Goal: Task Accomplishment & Management: Complete application form

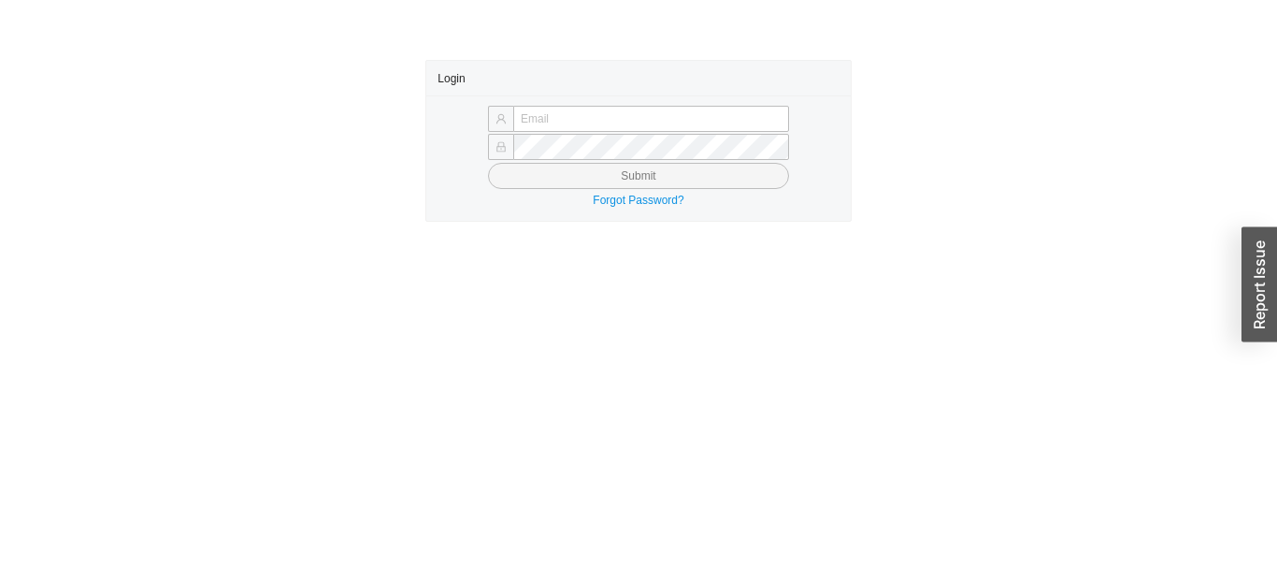
type input "Yossi+jose@asbathnj.com"
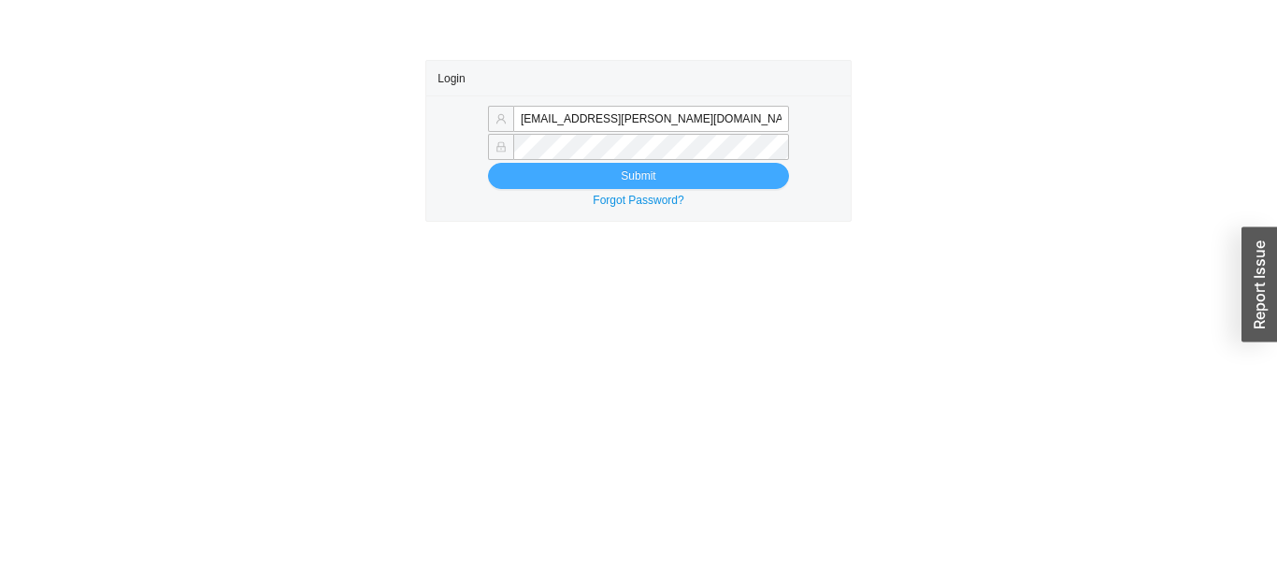
click at [525, 175] on button "Submit" at bounding box center [638, 176] width 301 height 26
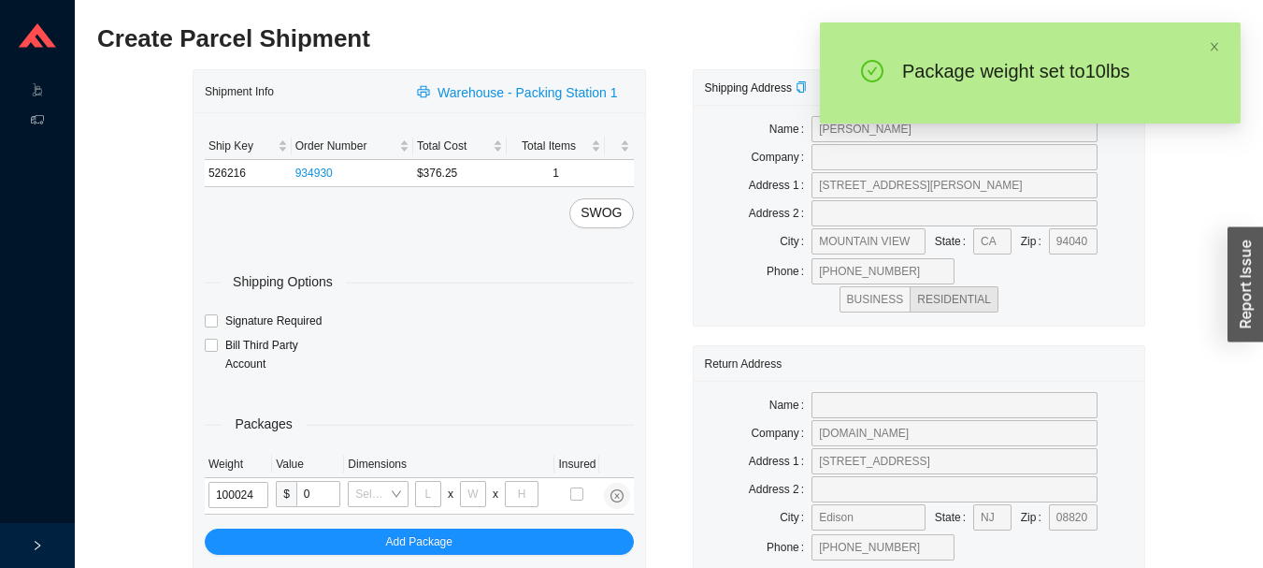
type input "10"
type input "28"
type input "19"
type input "6"
type input "10"
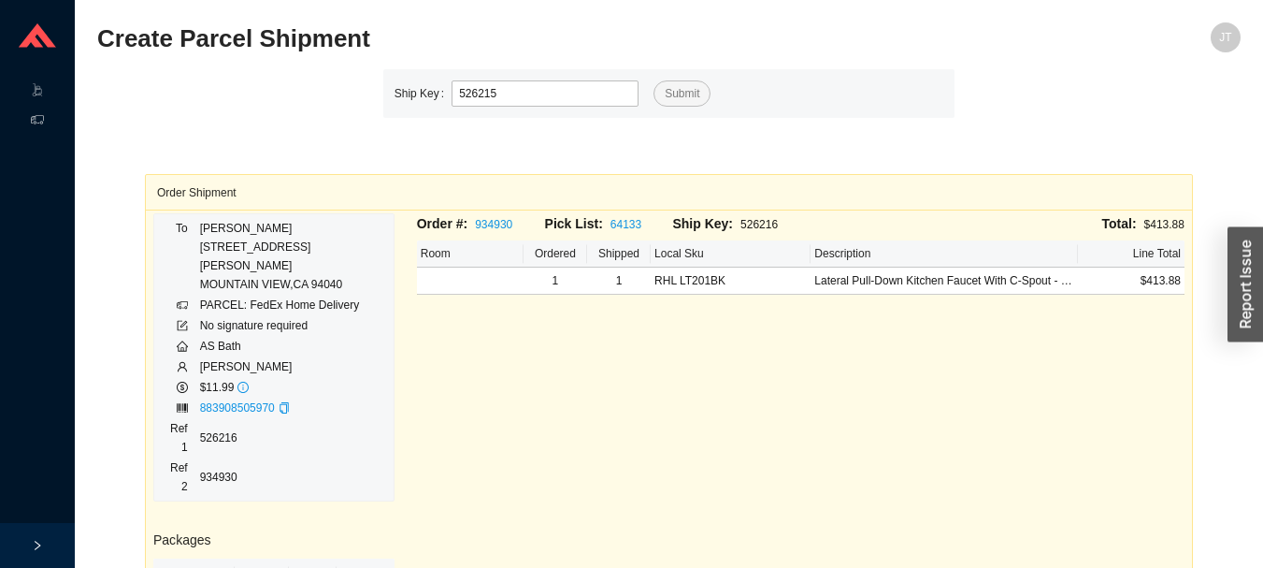
type input "526215"
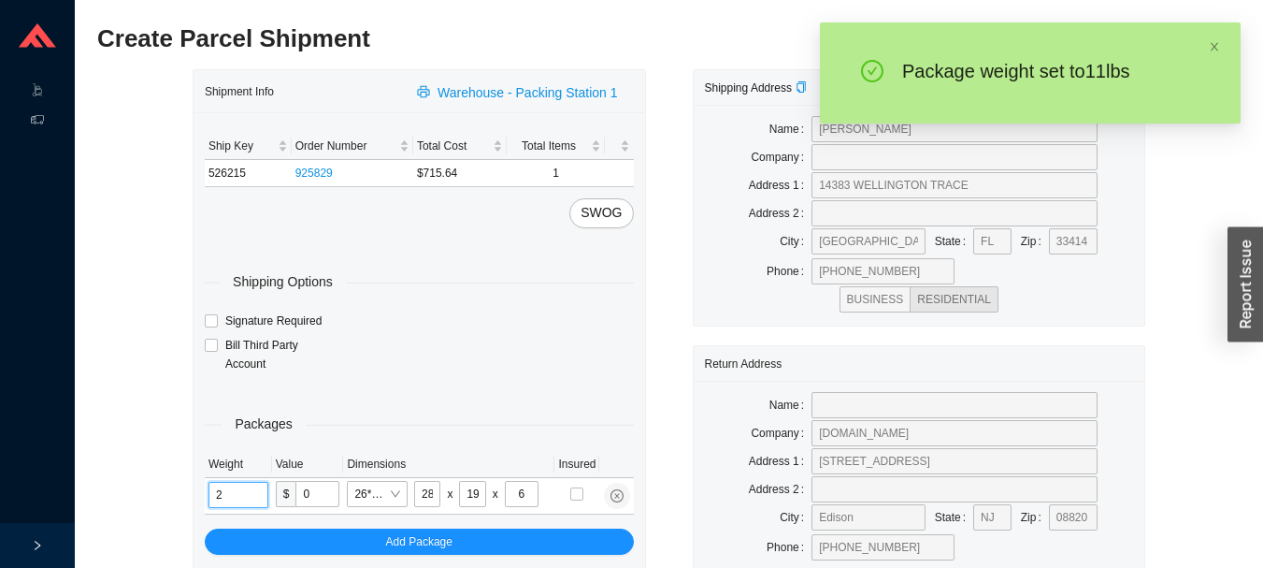
type input "11"
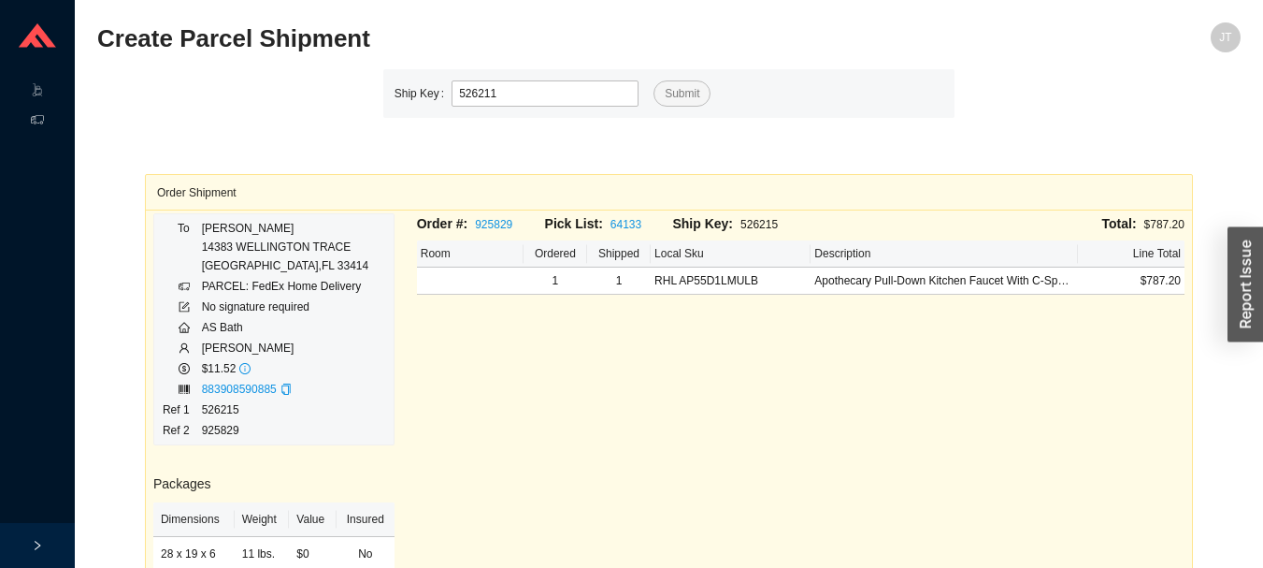
type input "526211"
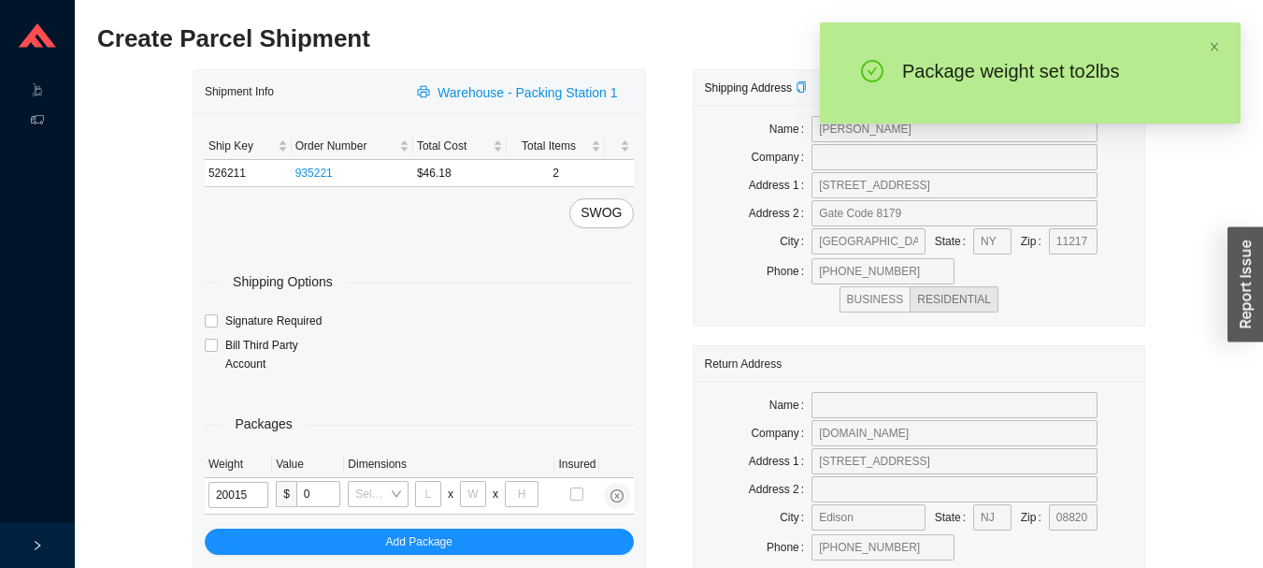
type input "2"
type input "8"
type input "2"
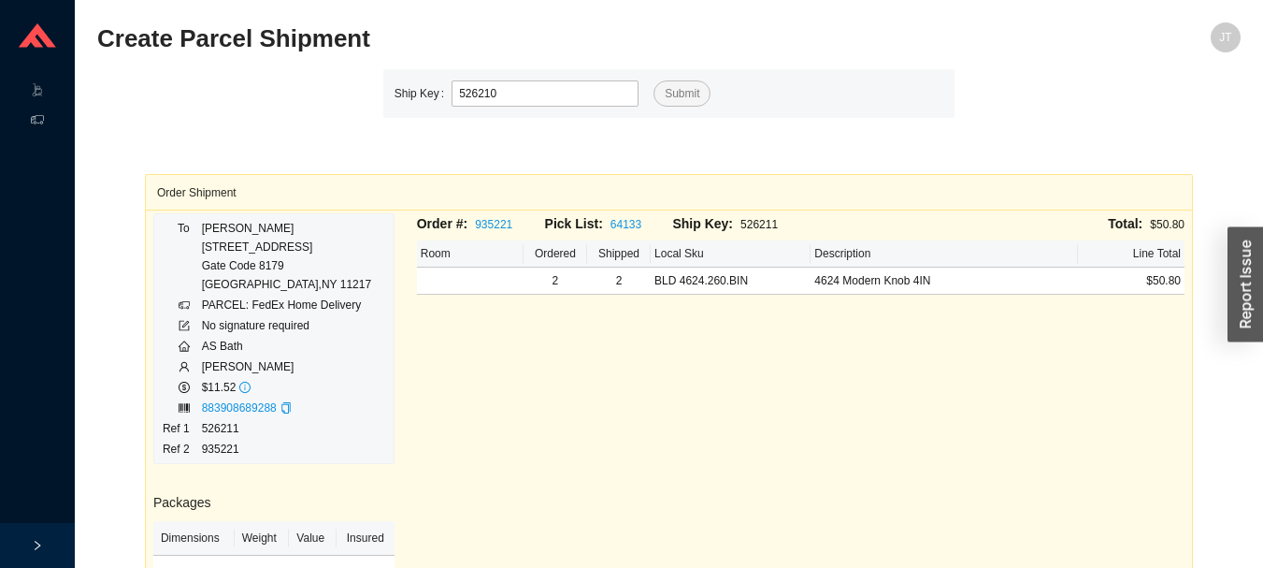
type input "526210"
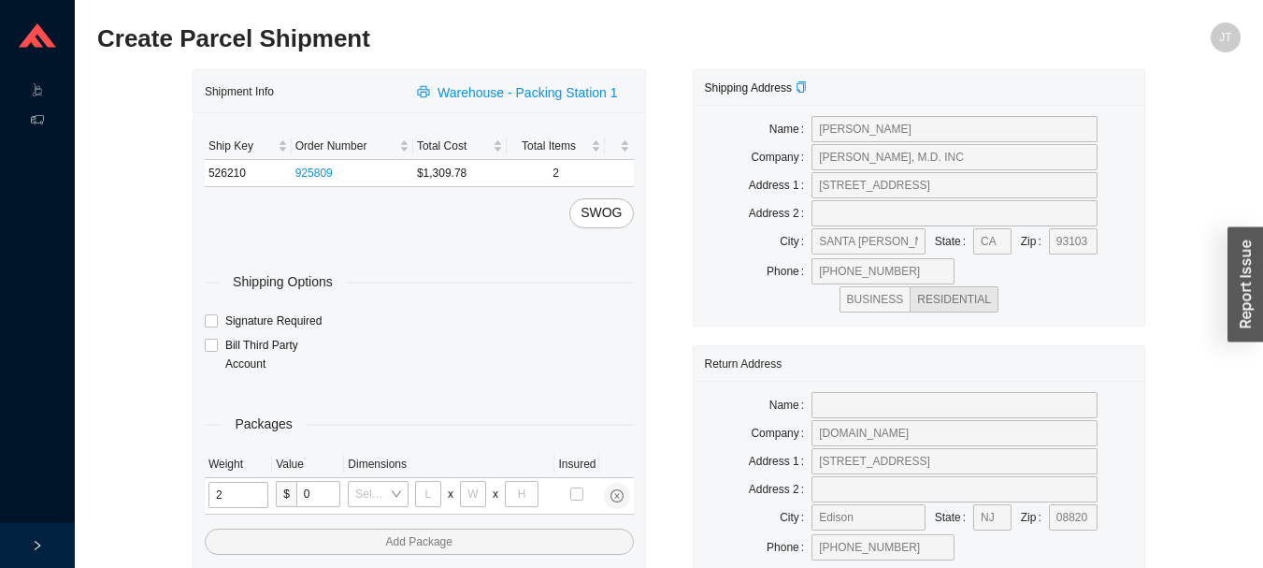
type input "21"
type input "18"
type input "12"
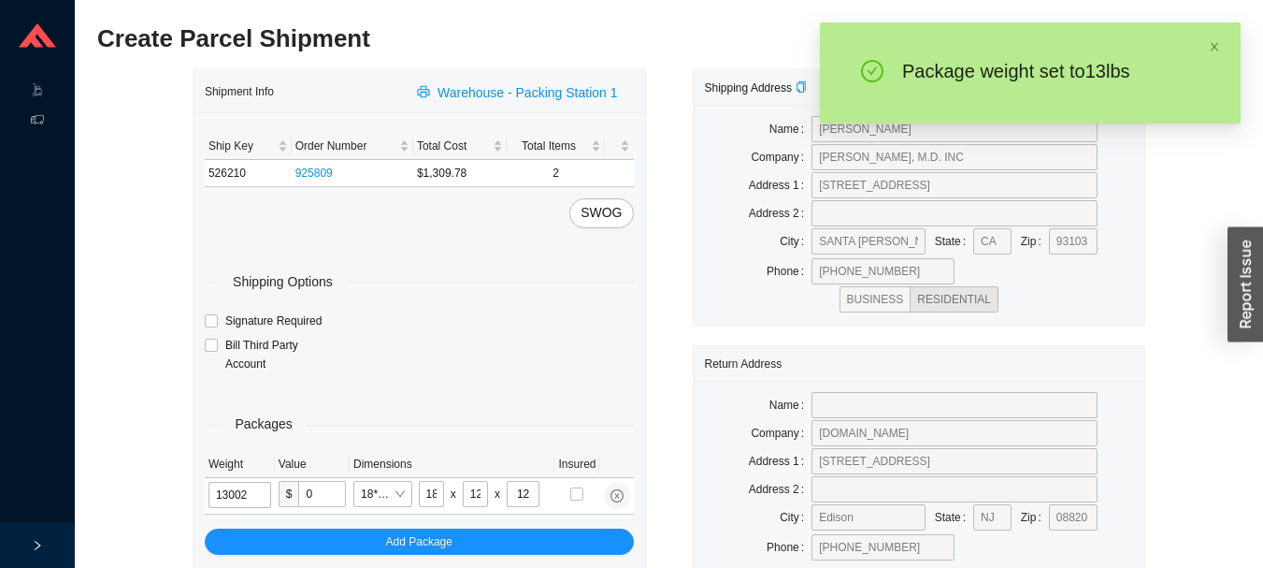
type input "13"
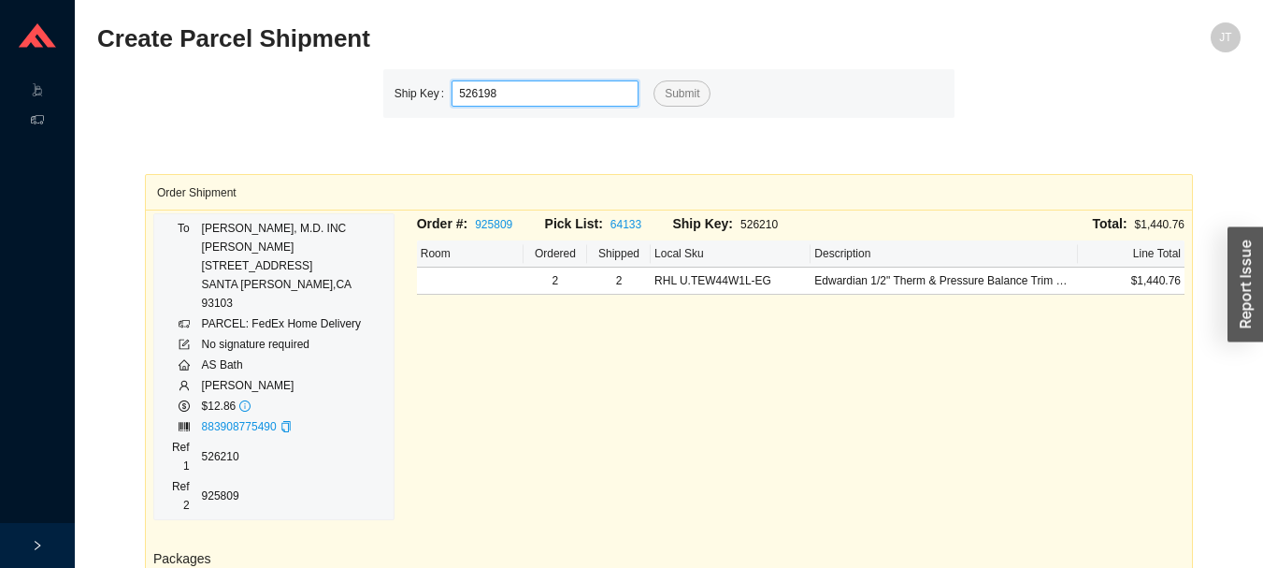
type input "526198"
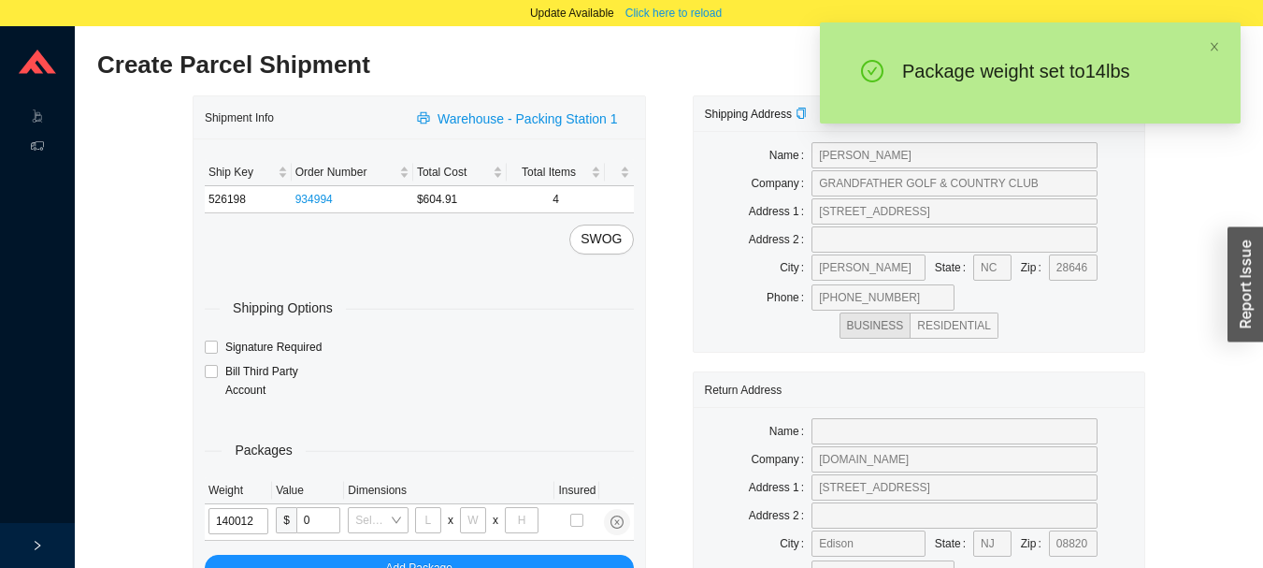
type input "14"
type input "18"
type input "12"
type input "6"
type input "14"
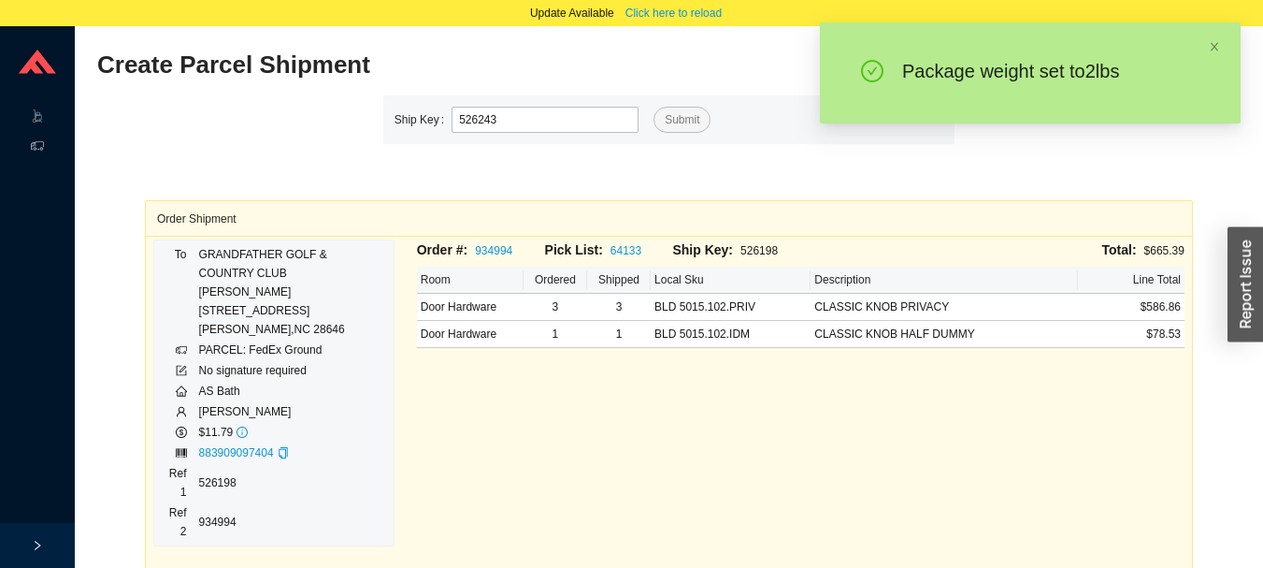
type input "526243"
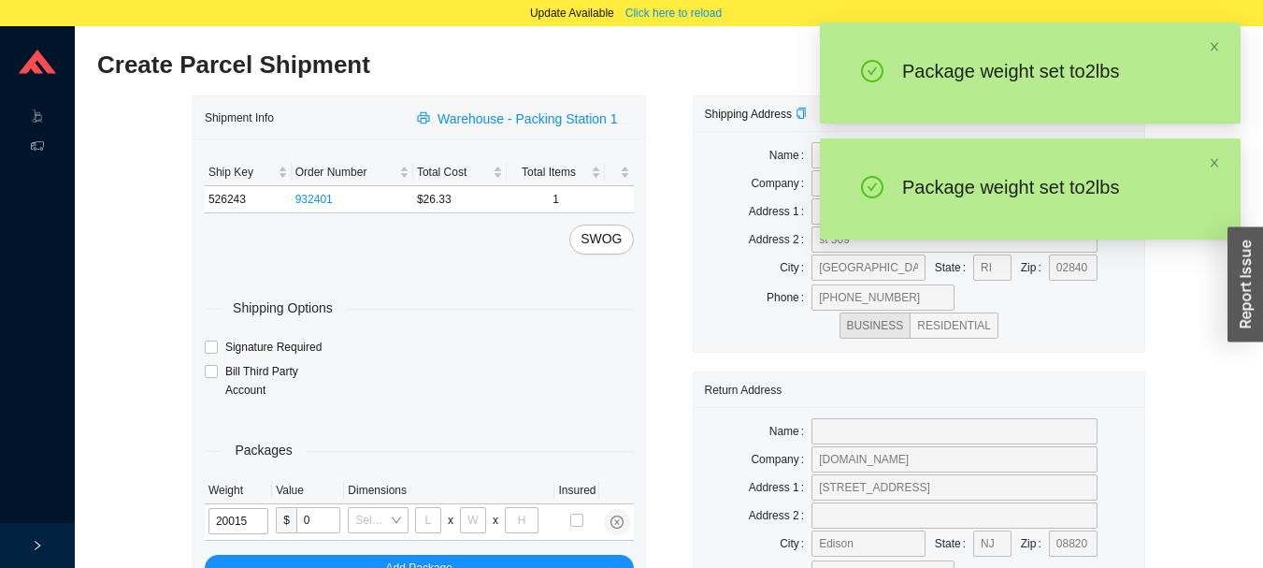
type input "2"
type input "8"
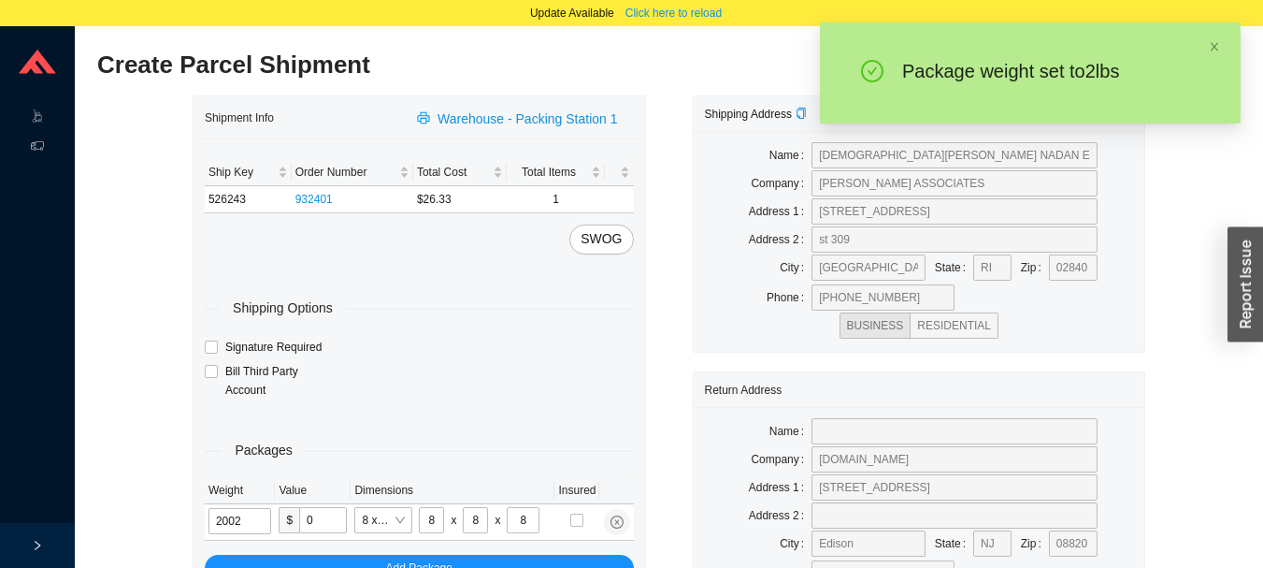
type input "2"
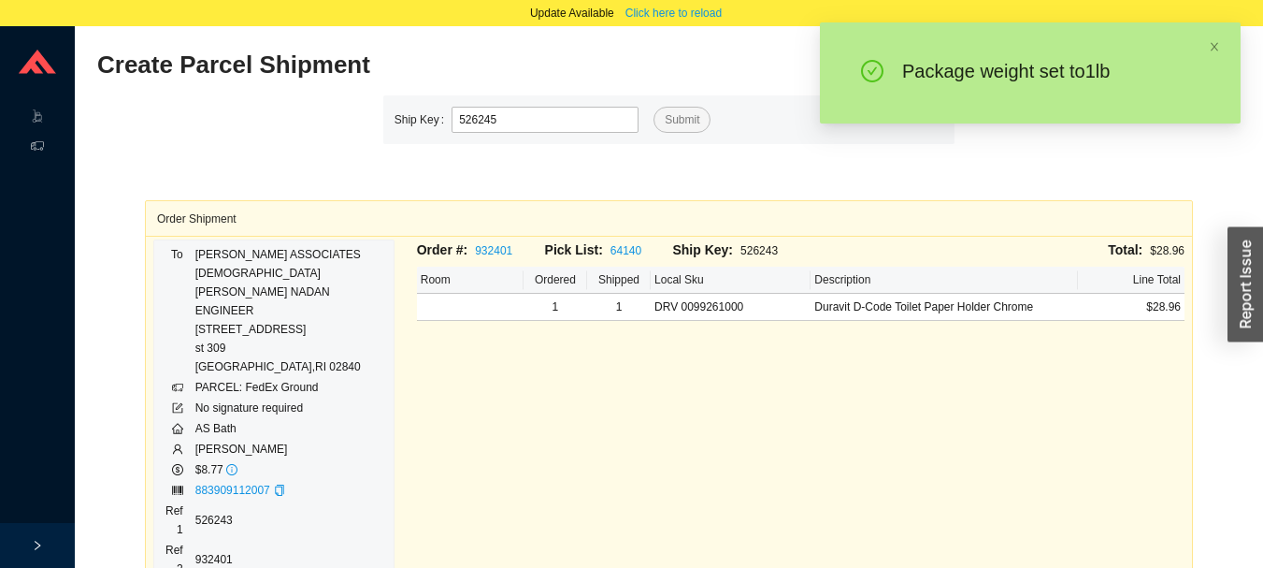
type input "526245"
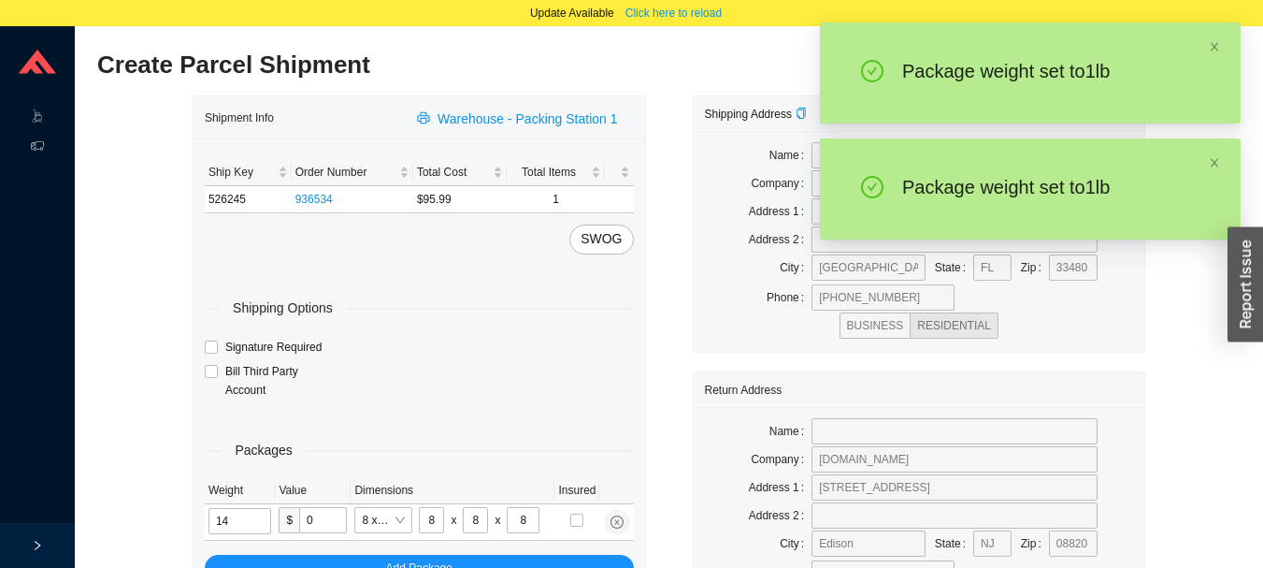
type input "1"
type input "5"
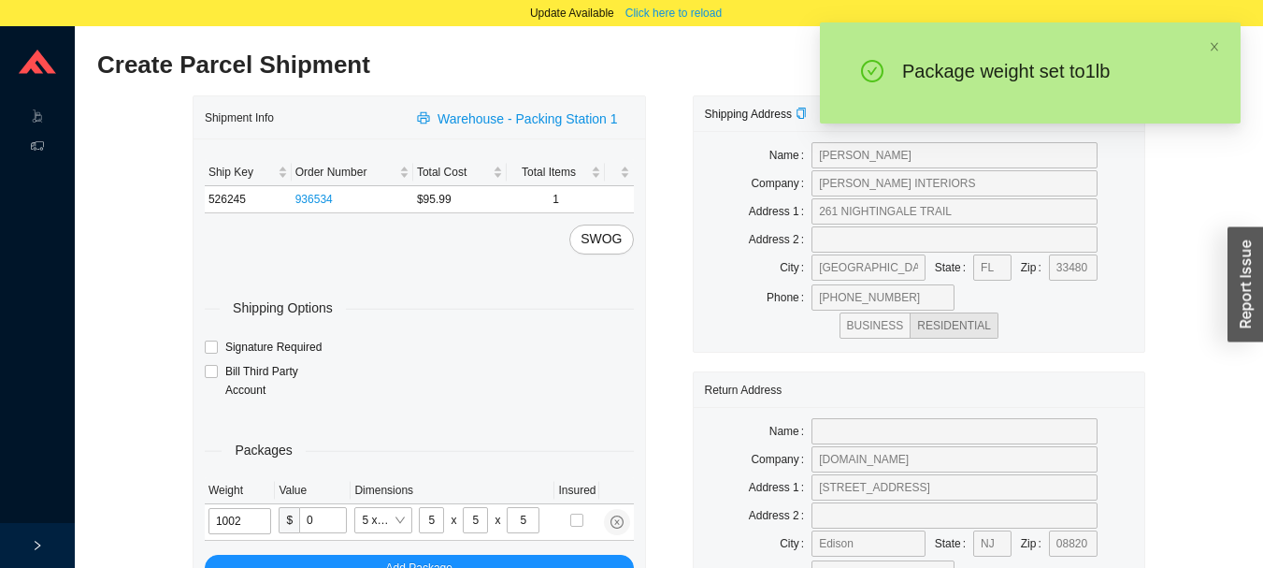
type input "1"
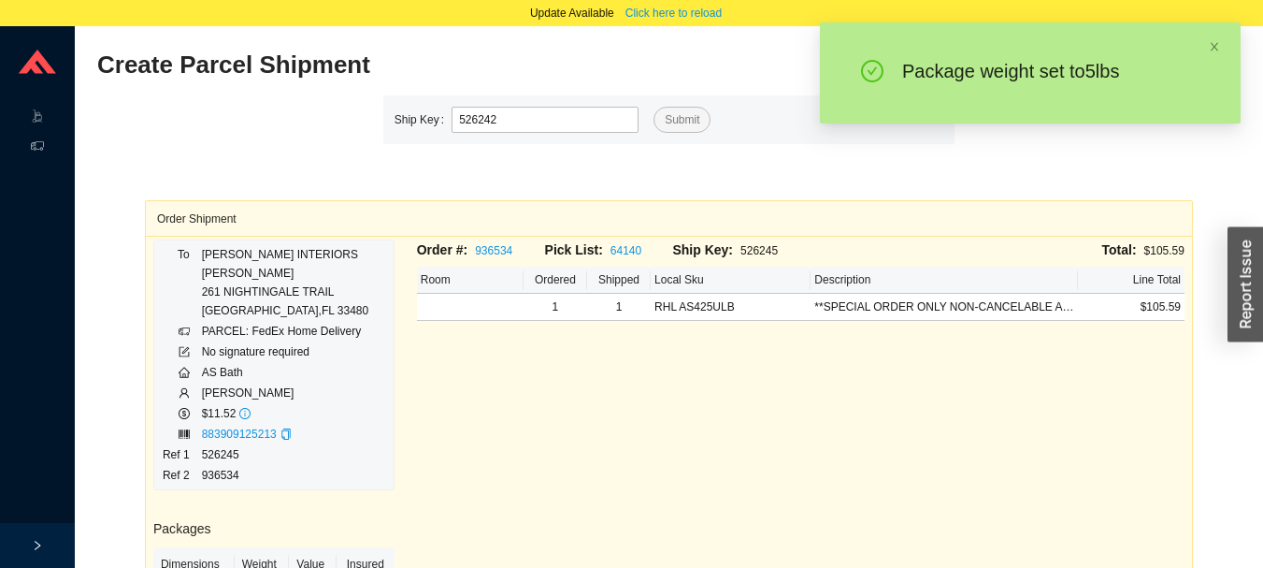
type input "526242"
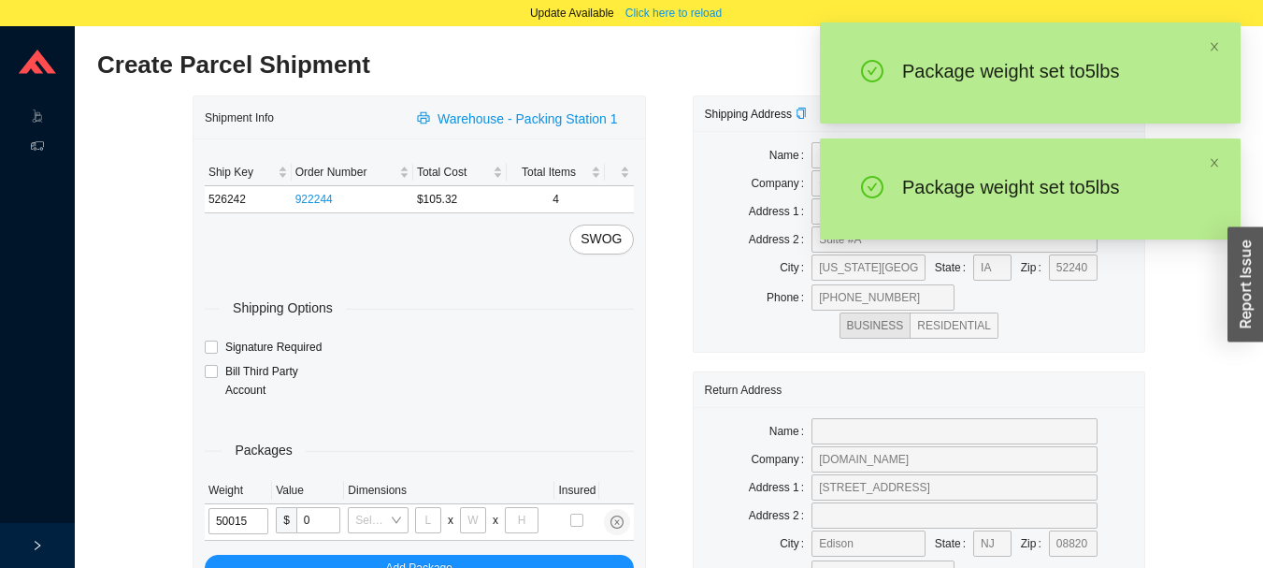
type input "5"
type input "8"
type input "5"
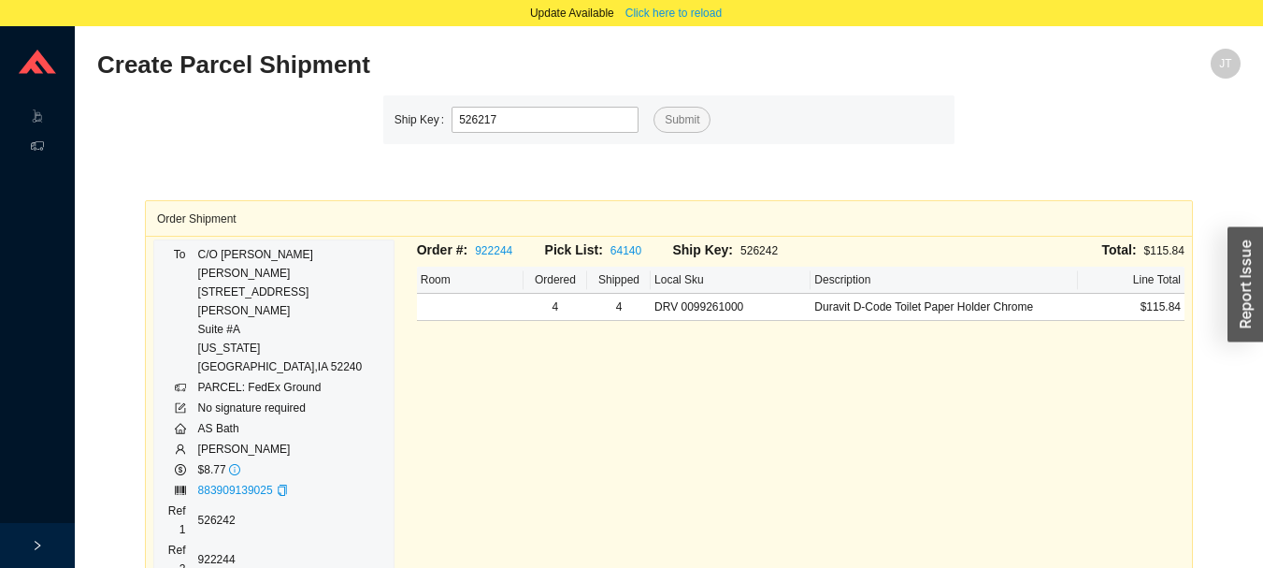
type input "526217"
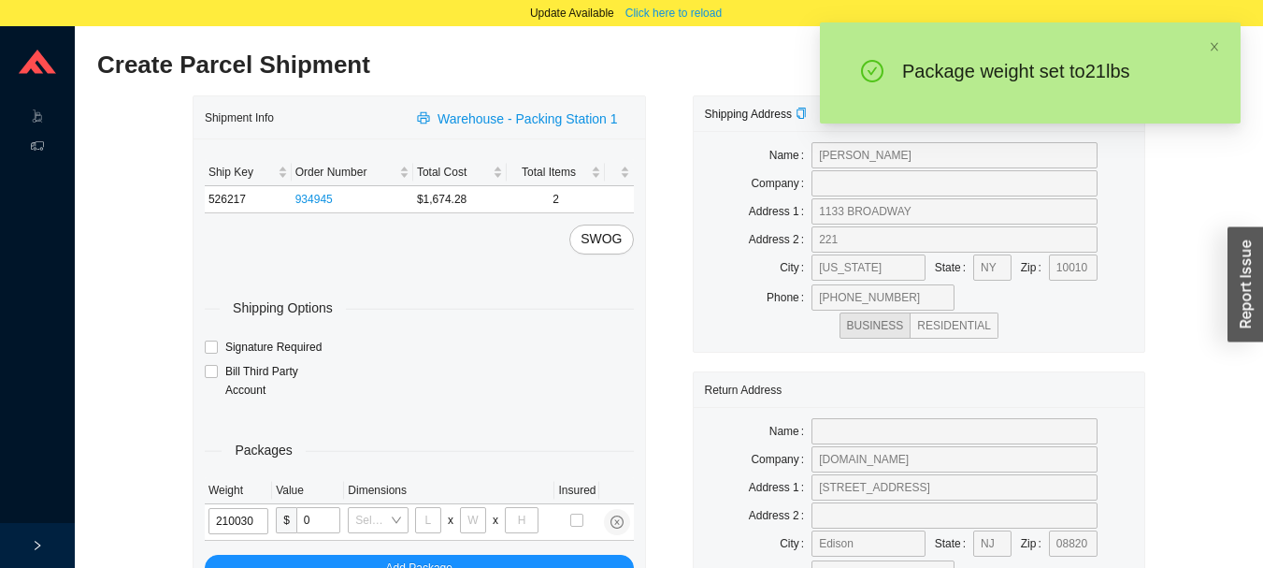
type input "21"
type input "26"
type input "20"
type input "12"
type input "21"
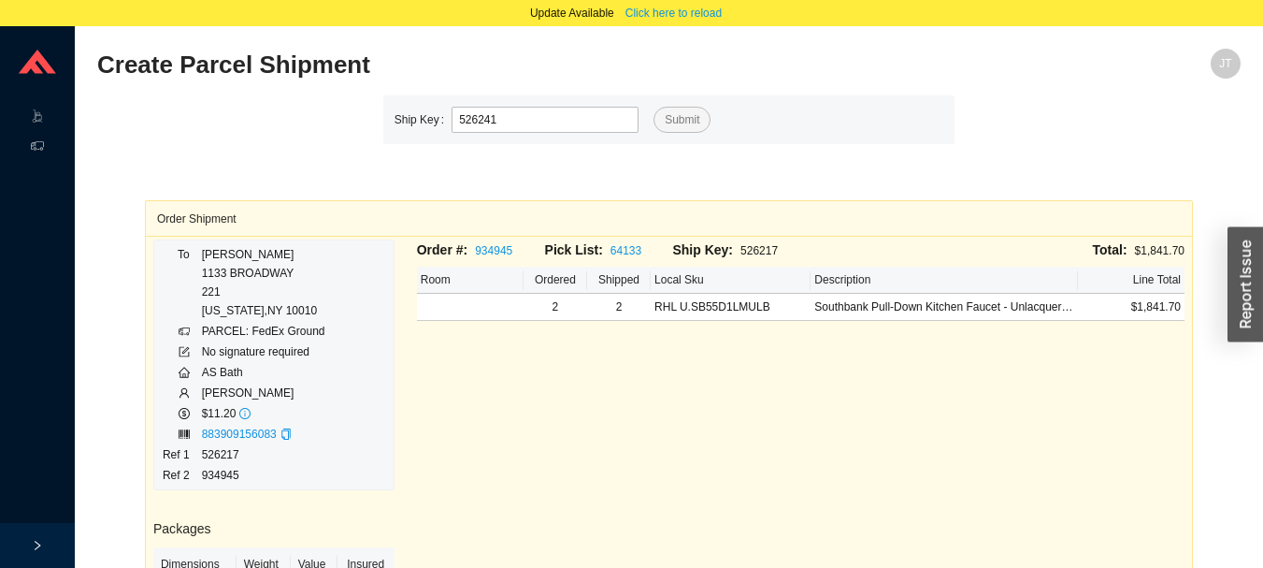
type input "526241"
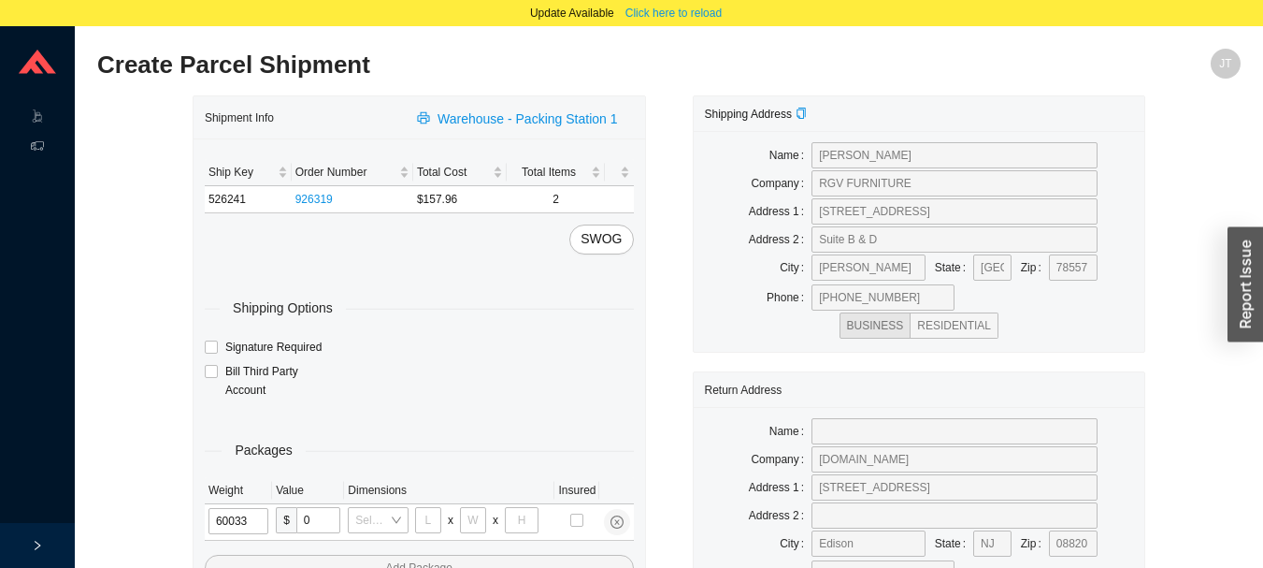
type input "6"
type input "24"
type input "14"
type input "4"
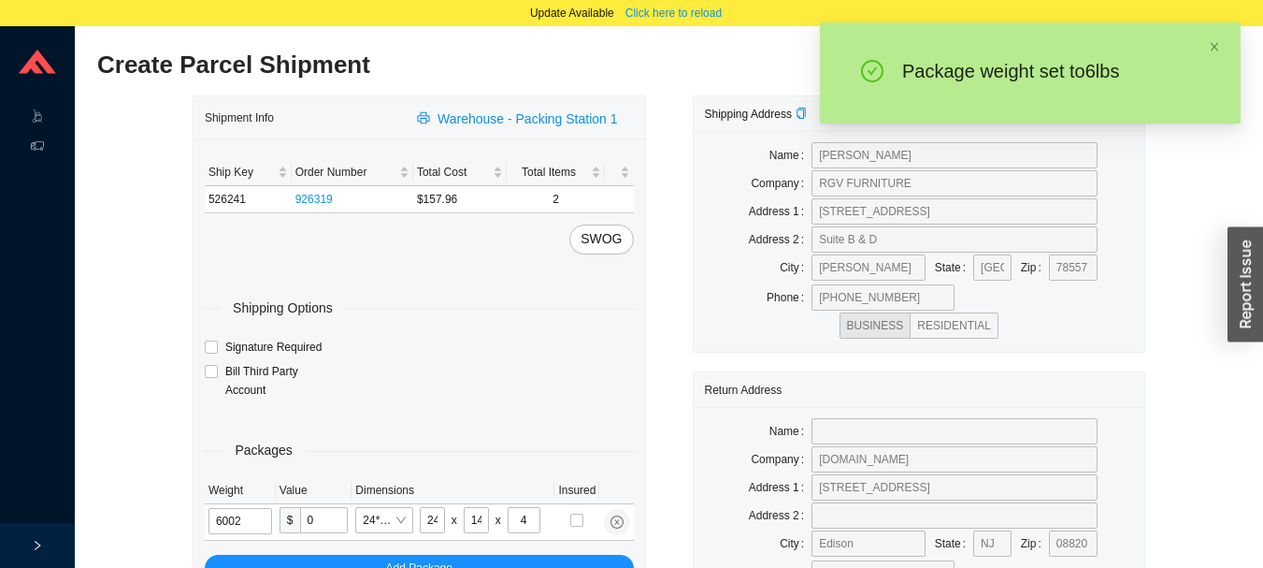
type input "6"
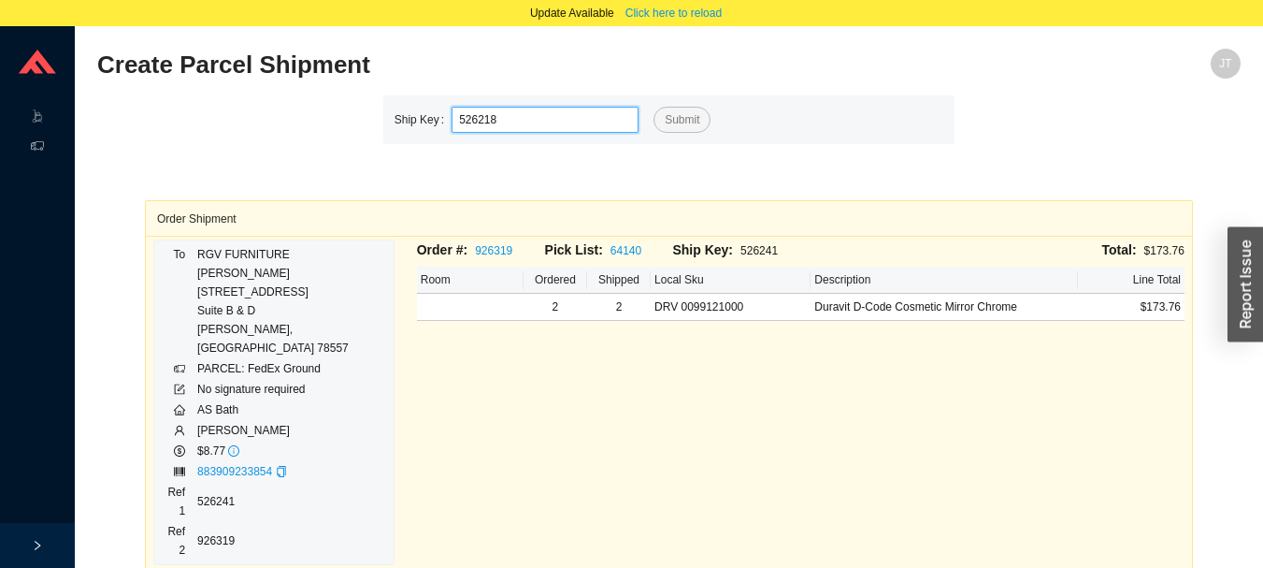
type input "526218"
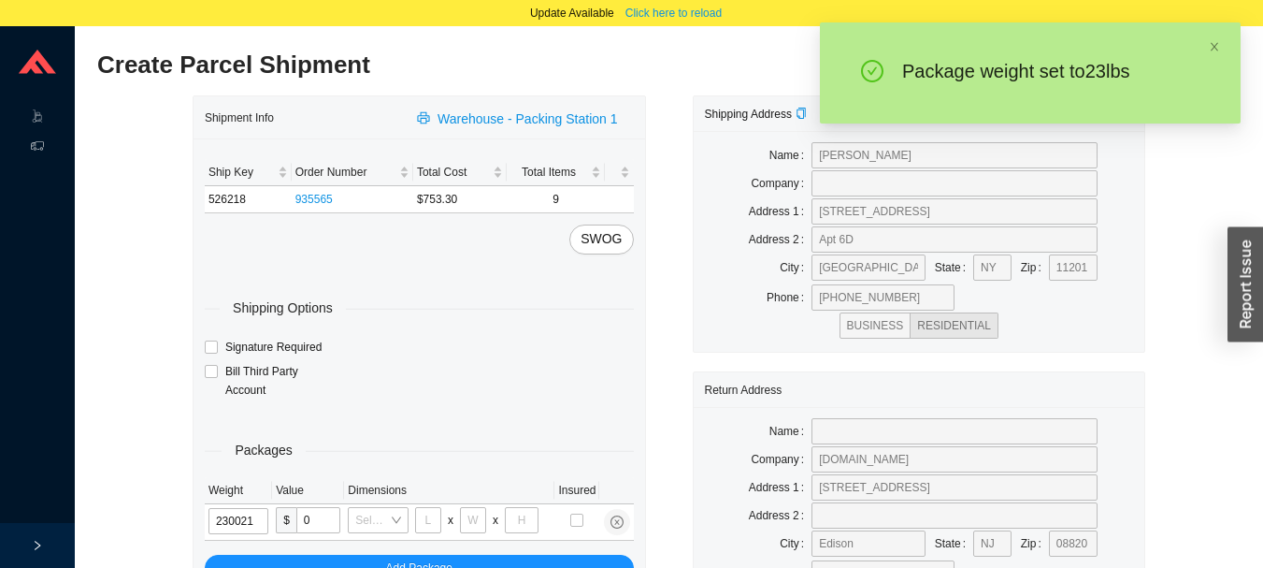
type input "23"
type input "18"
type input "12"
type input "23"
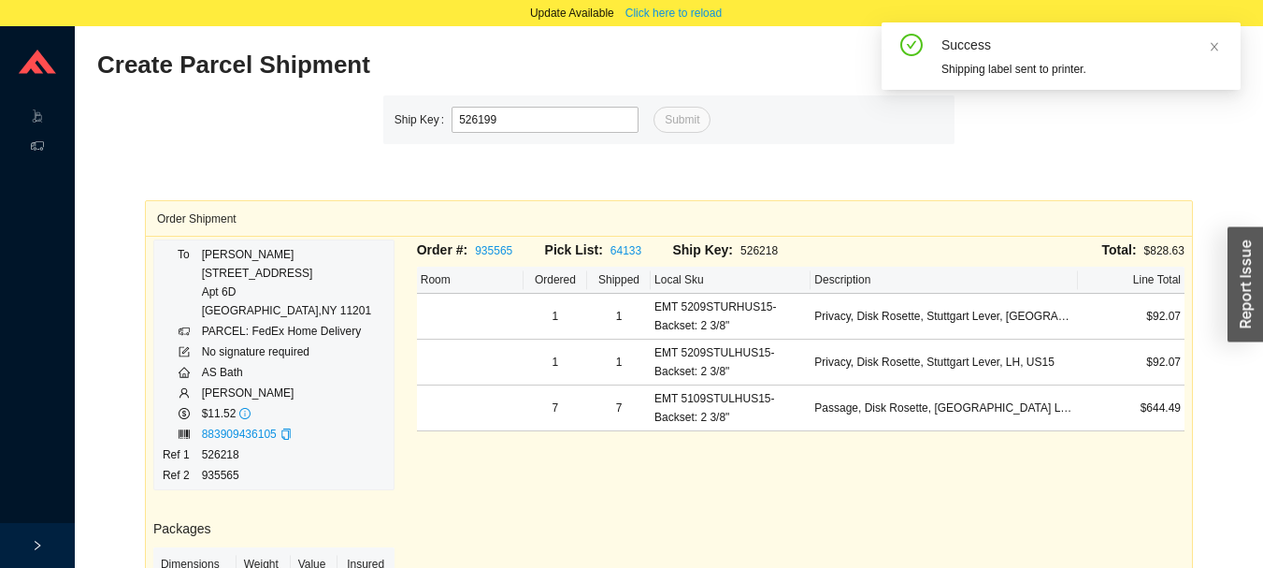
type input "526199"
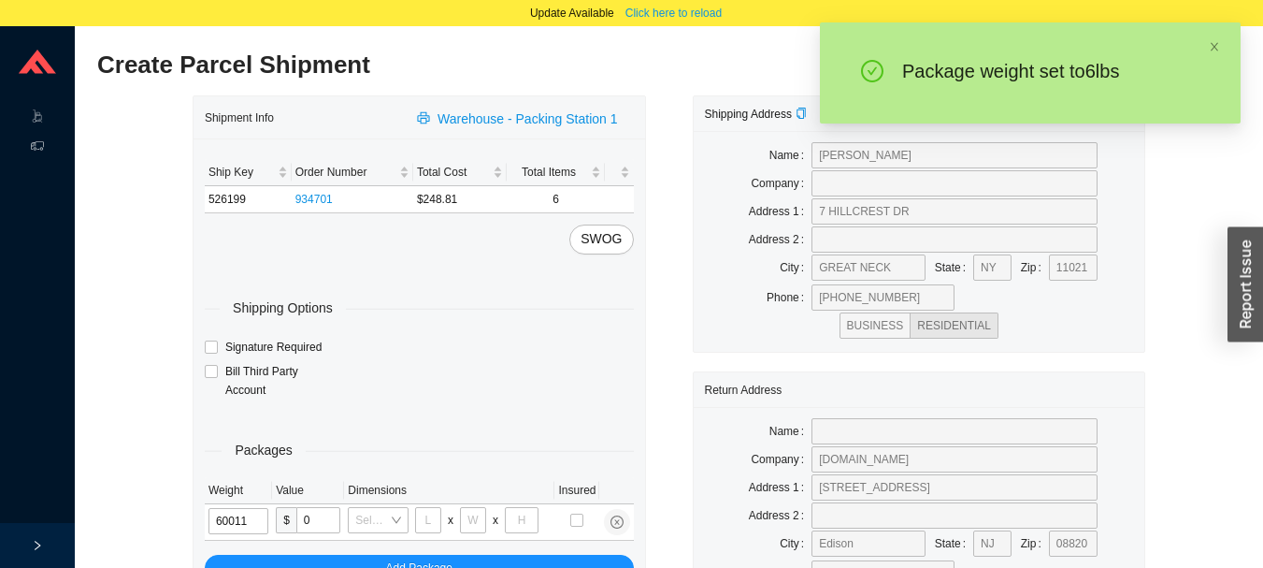
type input "6"
type input "14"
type input "7"
type input "6"
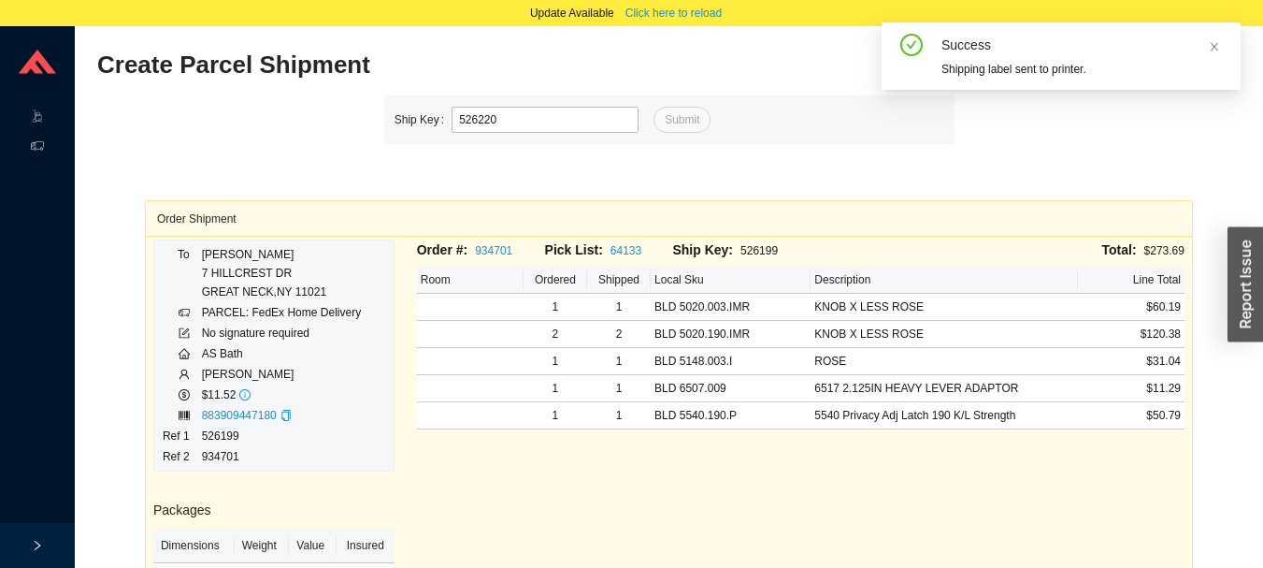
type input "526220"
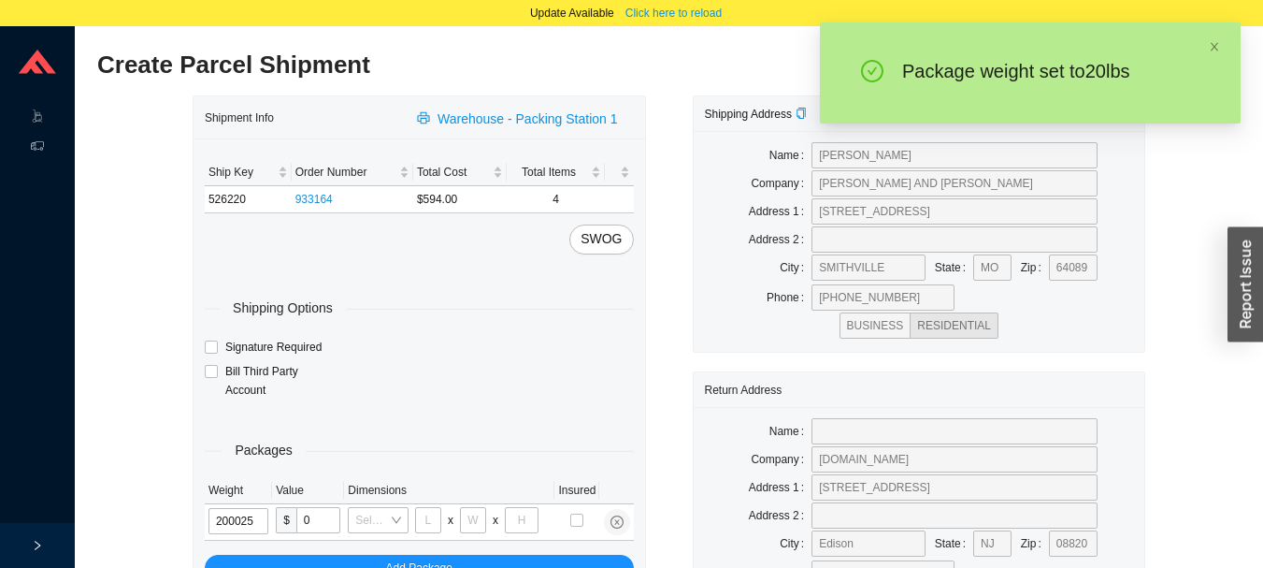
type input "20"
type input "28"
type input "16"
type input "7"
type input "20"
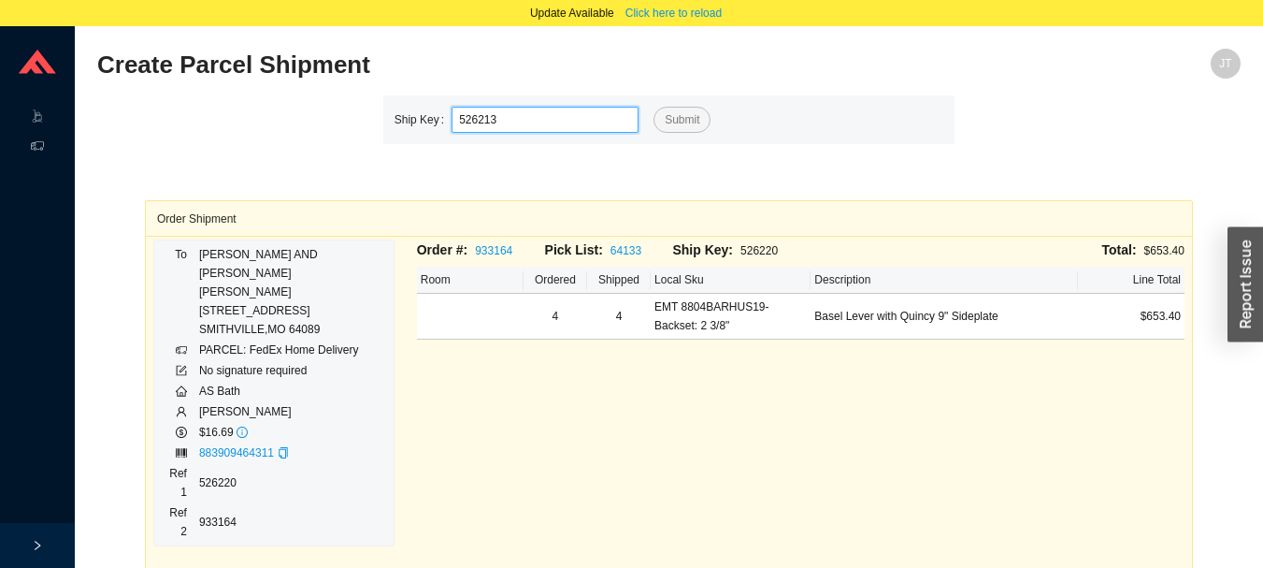
type input "526213"
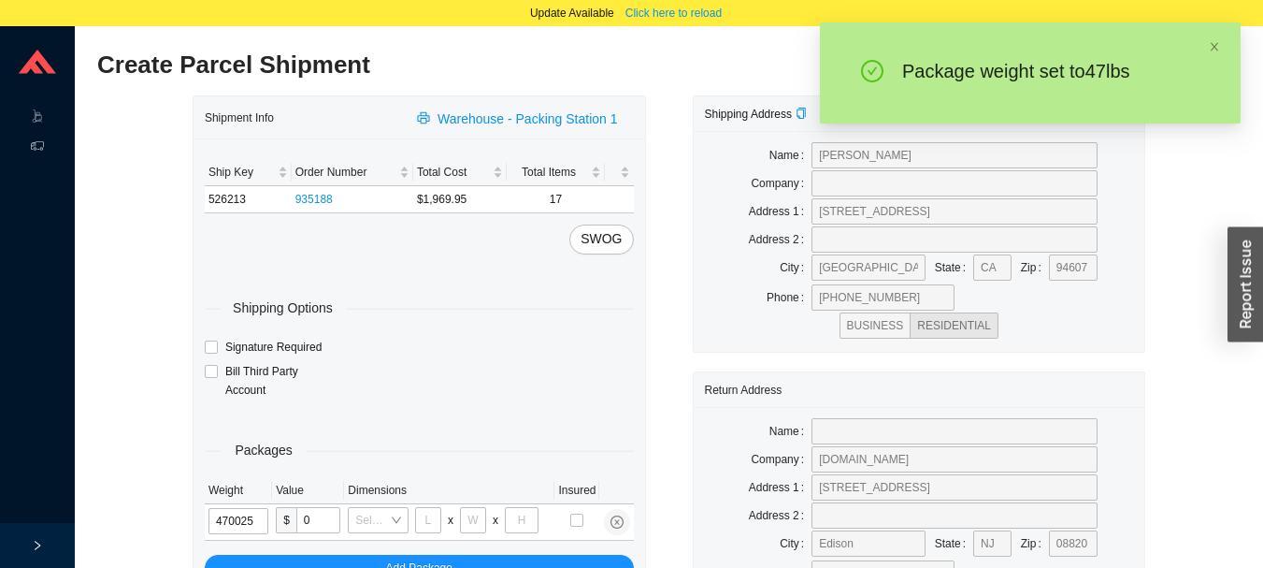
type input "47"
type input "28"
type input "16"
type input "7"
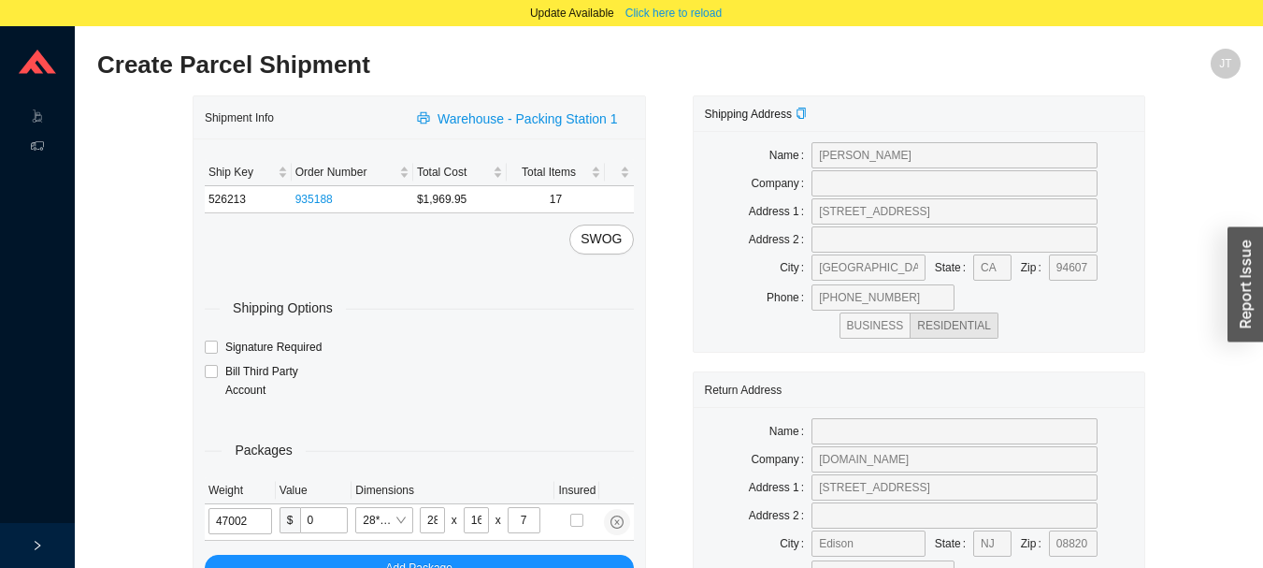
type input "47"
